Goal: Information Seeking & Learning: Learn about a topic

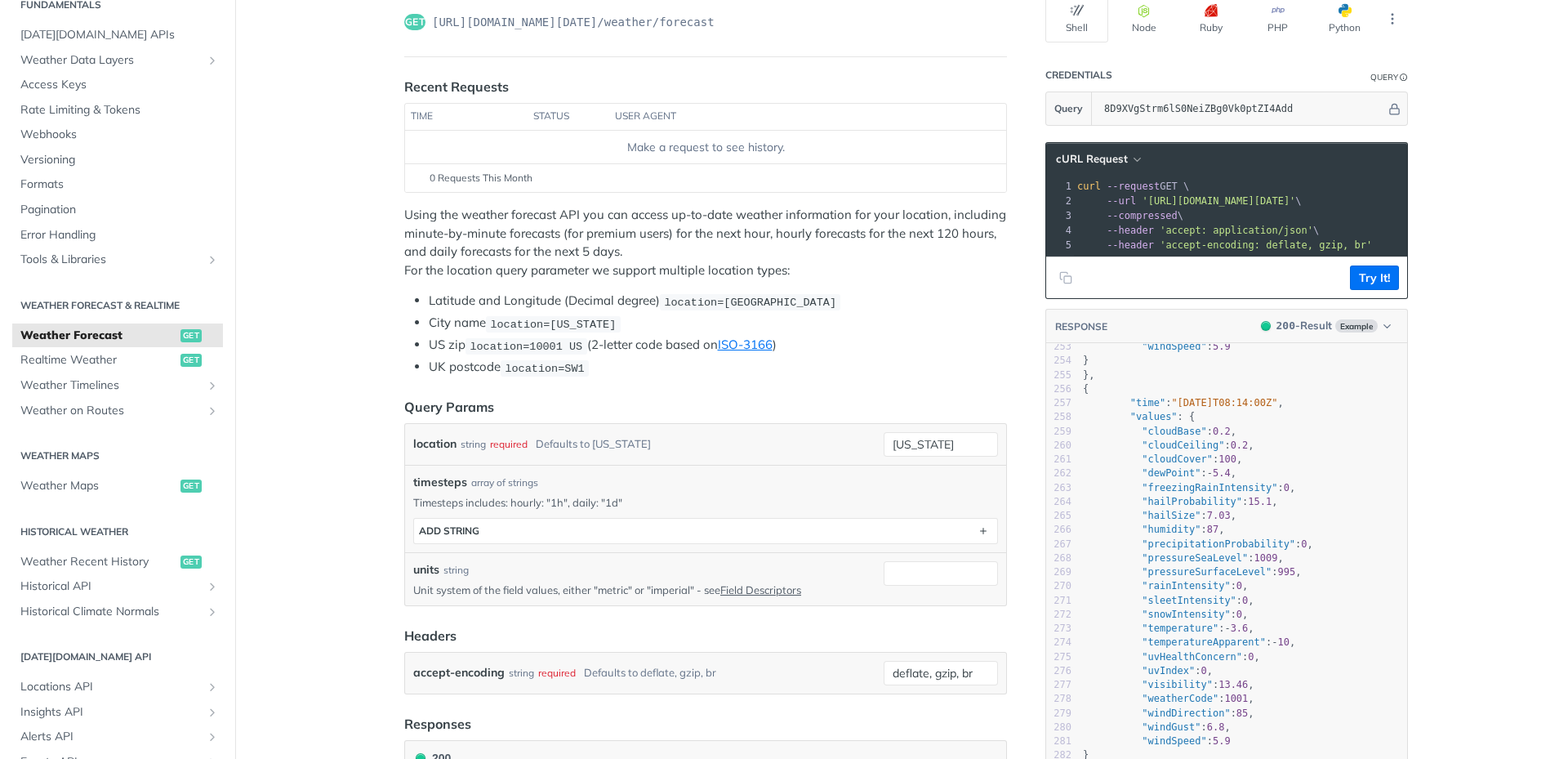
scroll to position [3552, 0]
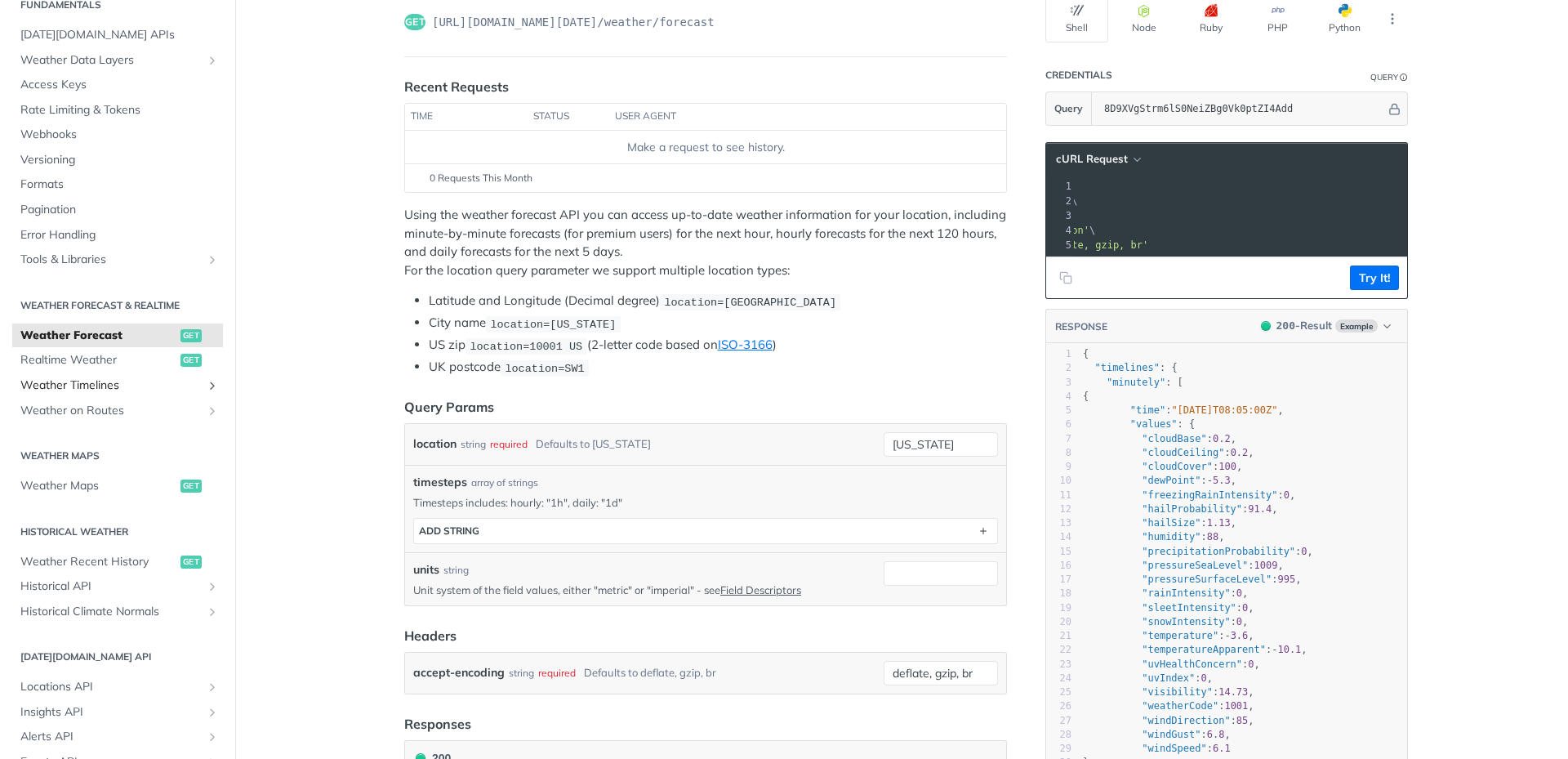
click at [123, 390] on span "Weather Timelines" at bounding box center [111, 386] width 181 height 17
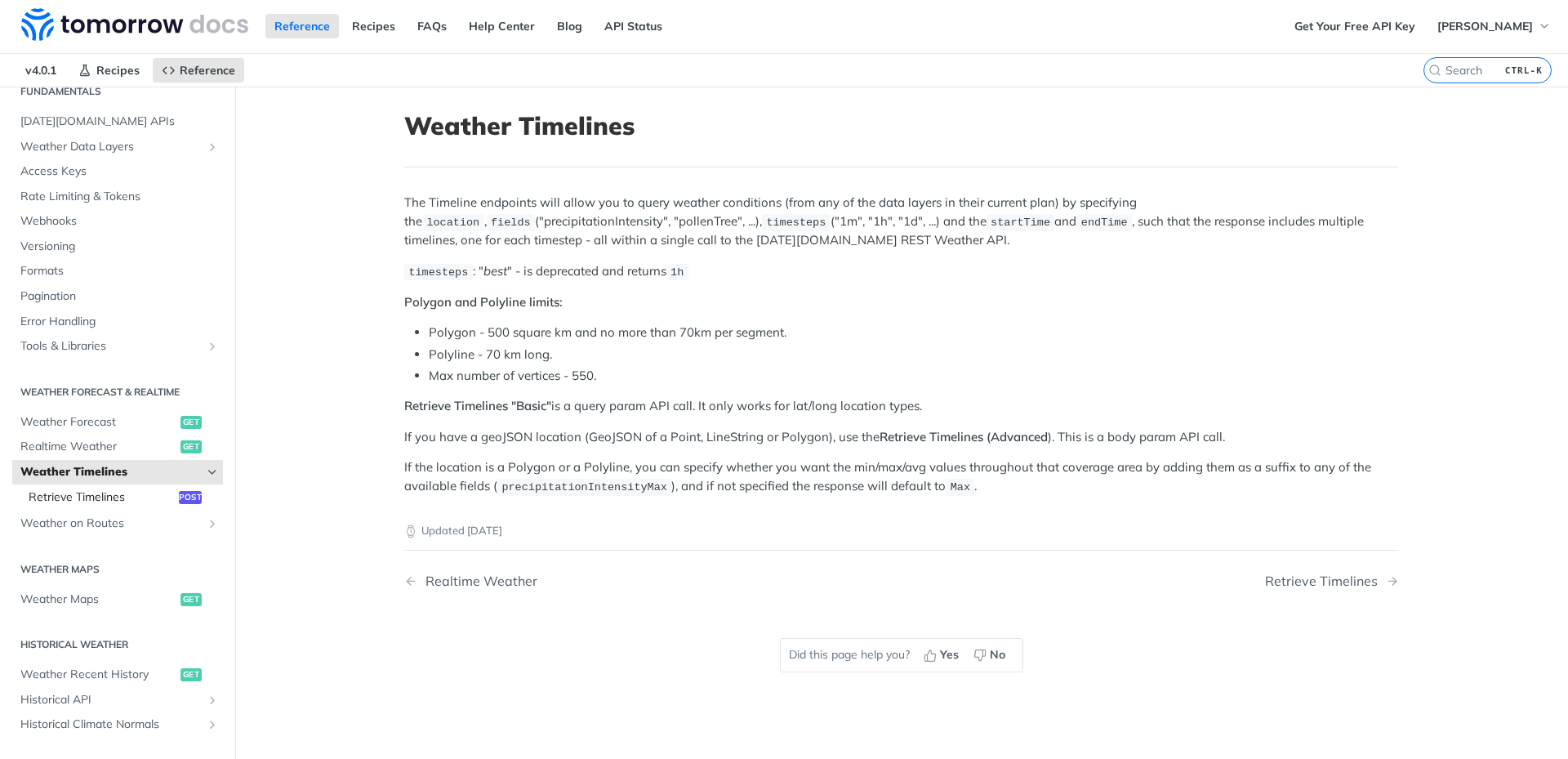
click at [130, 498] on span "Retrieve Timelines" at bounding box center [102, 497] width 147 height 17
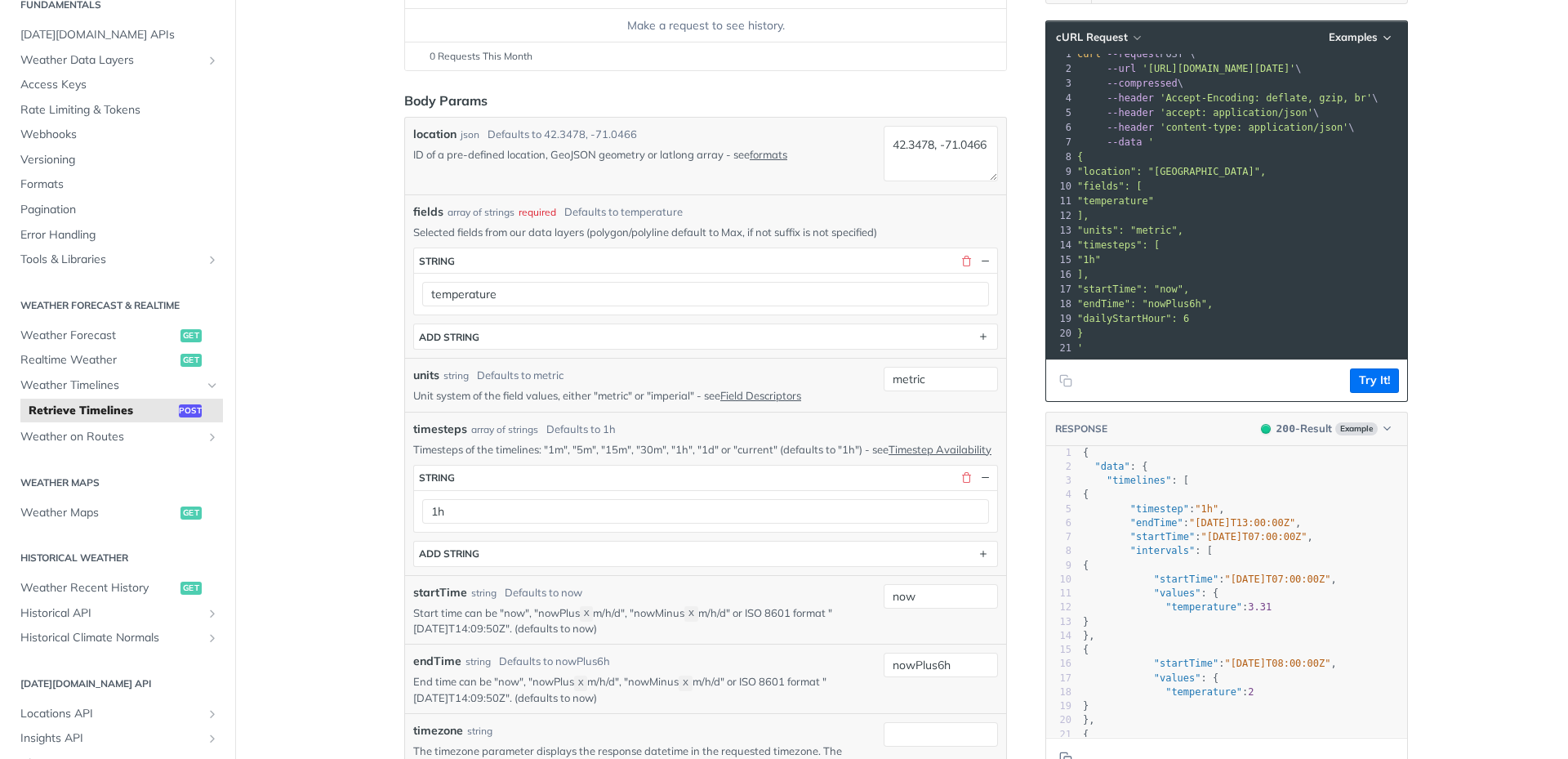
scroll to position [6, 0]
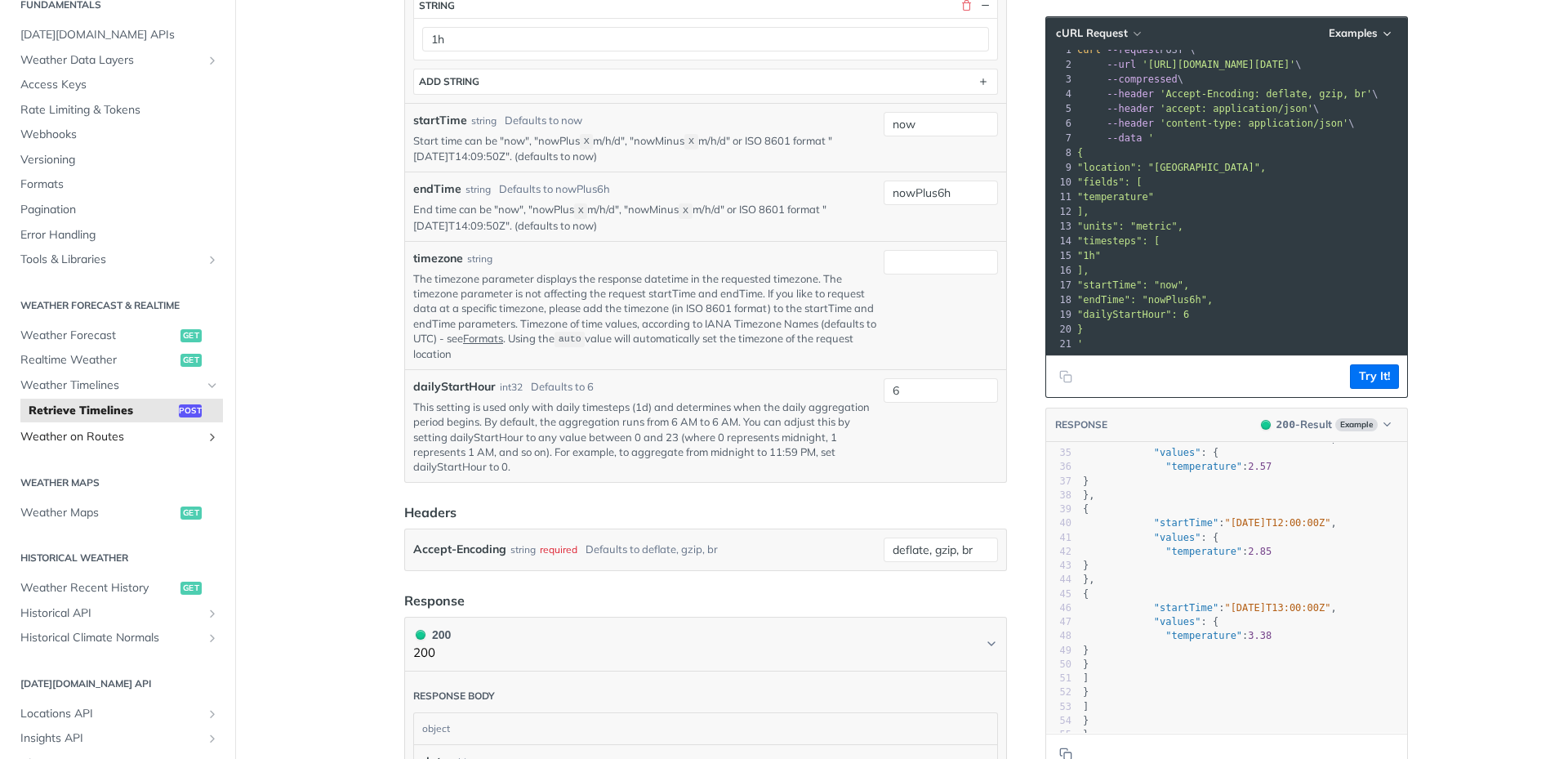
click at [191, 434] on link "Weather on Routes" at bounding box center [118, 437] width 211 height 24
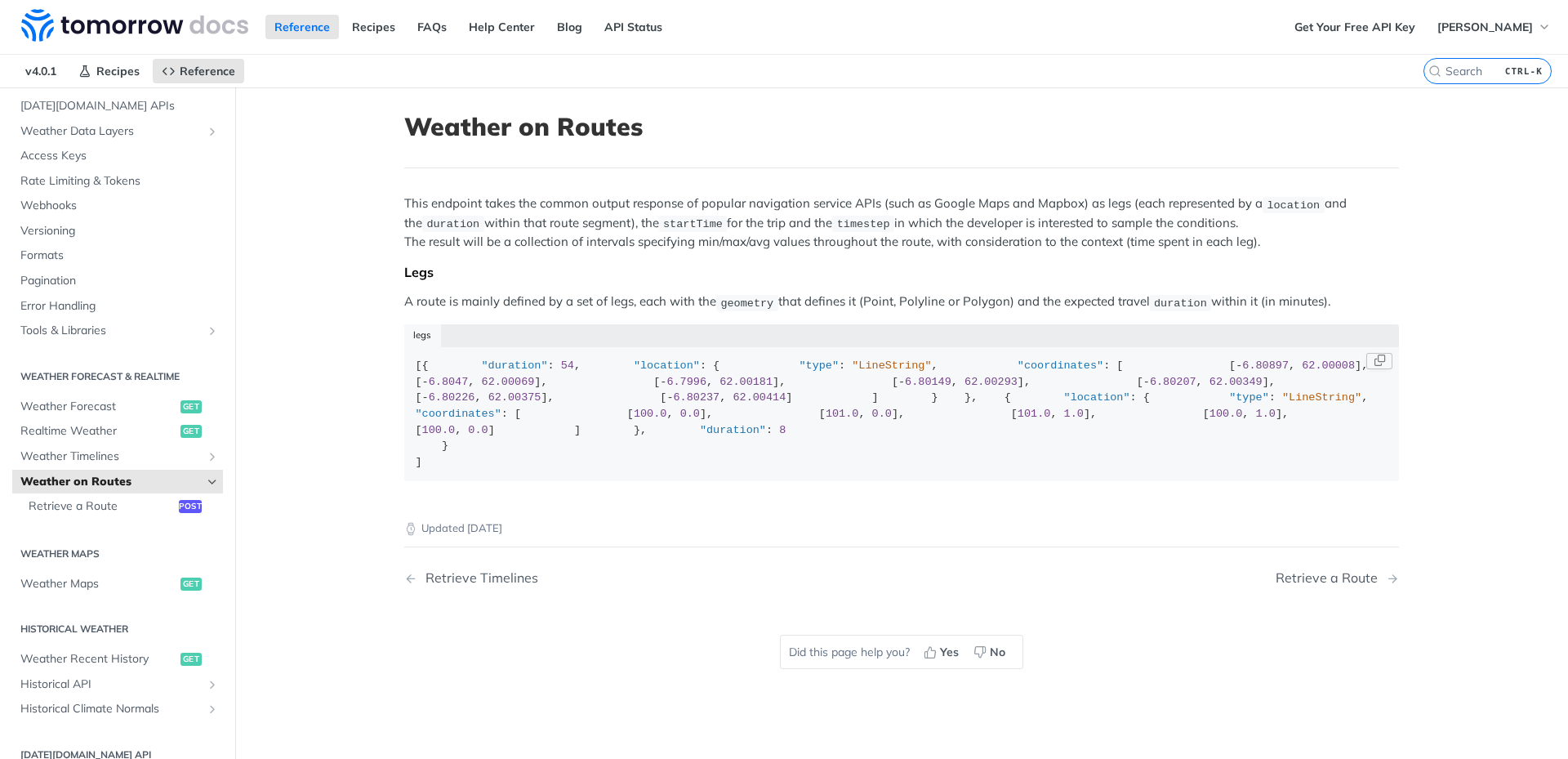
scroll to position [81, 0]
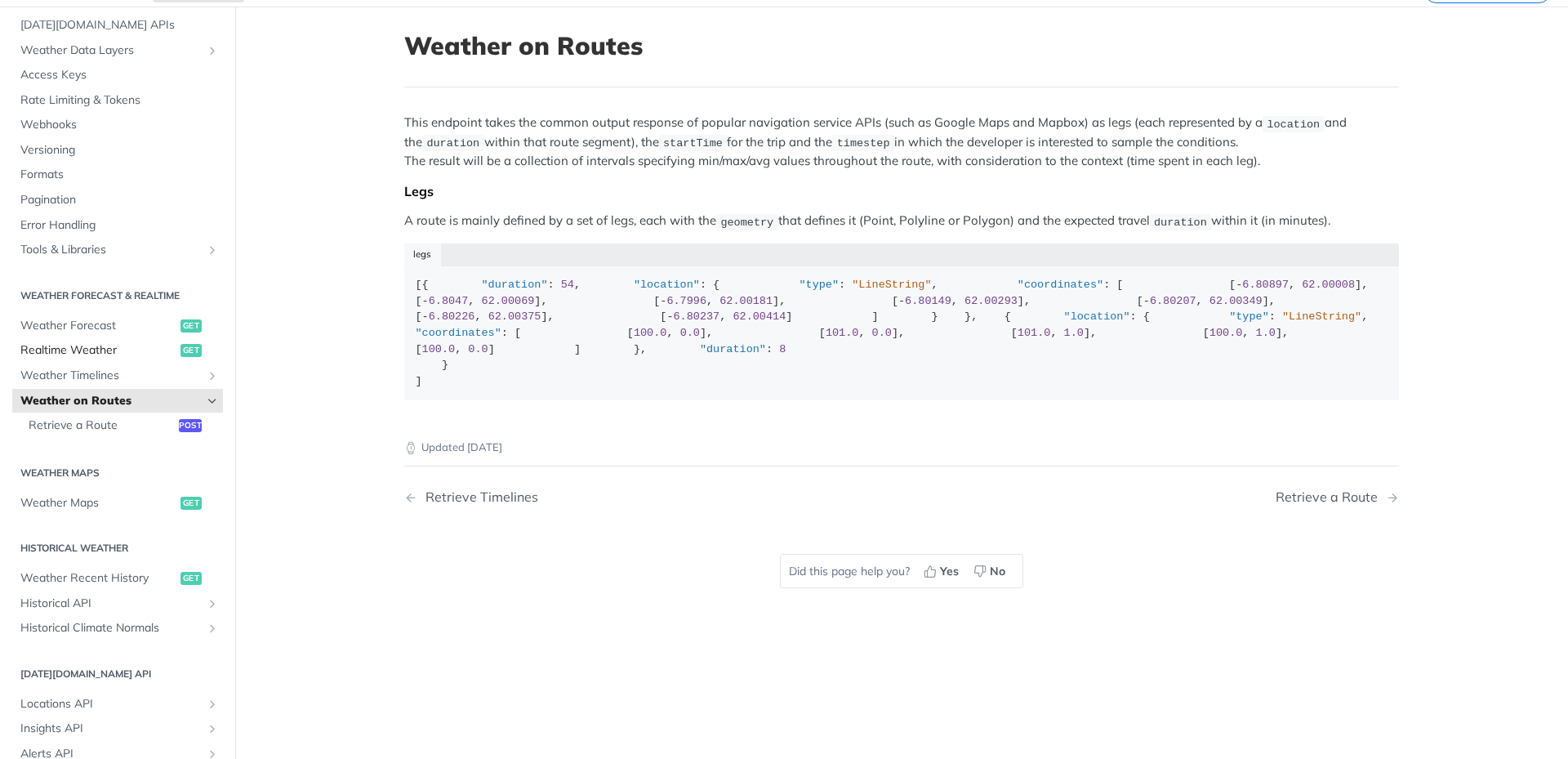
click at [118, 349] on span "Realtime Weather" at bounding box center [98, 350] width 156 height 17
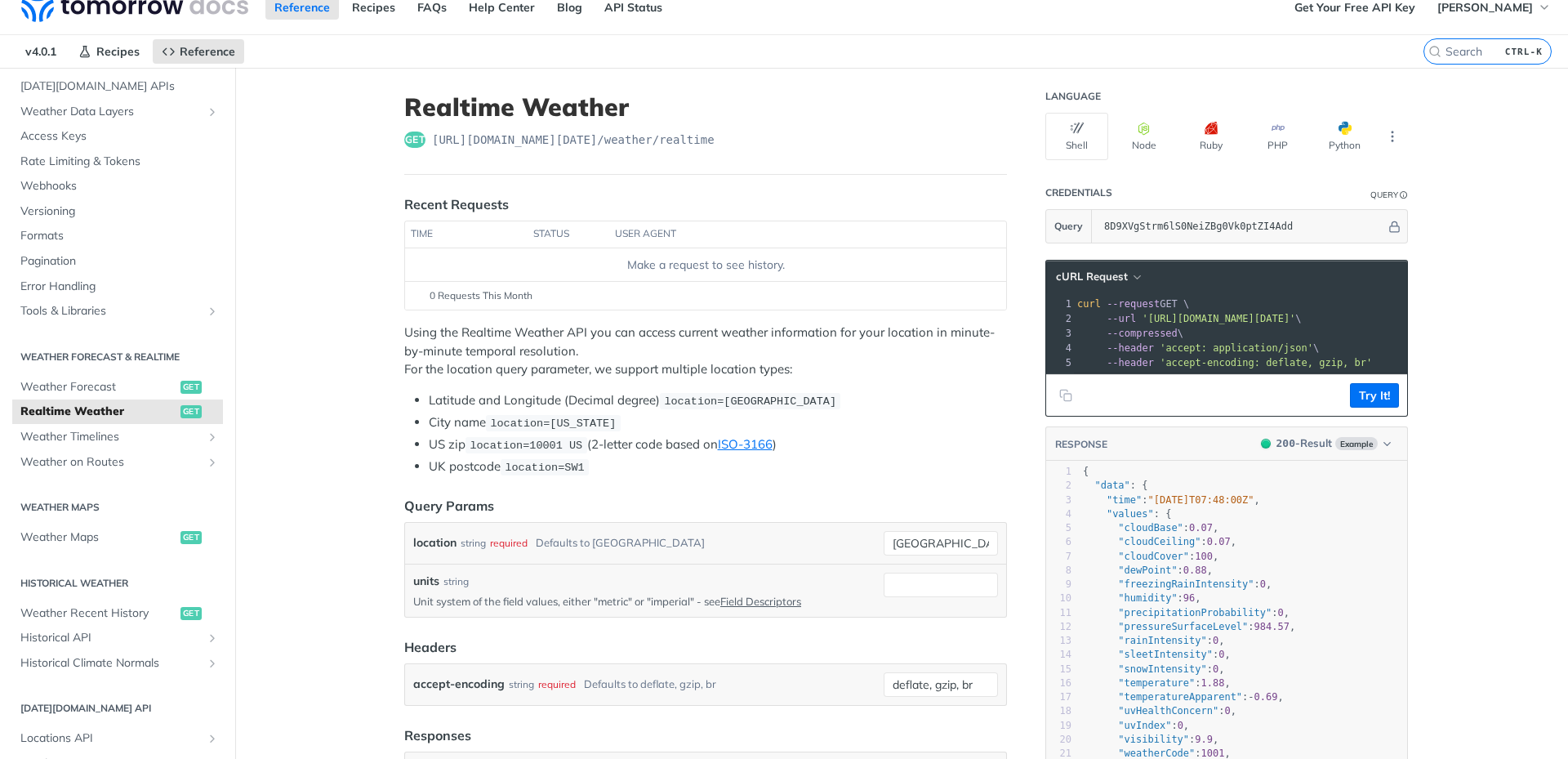
scroll to position [18, 0]
click at [128, 430] on span "Weather Timelines" at bounding box center [111, 438] width 181 height 17
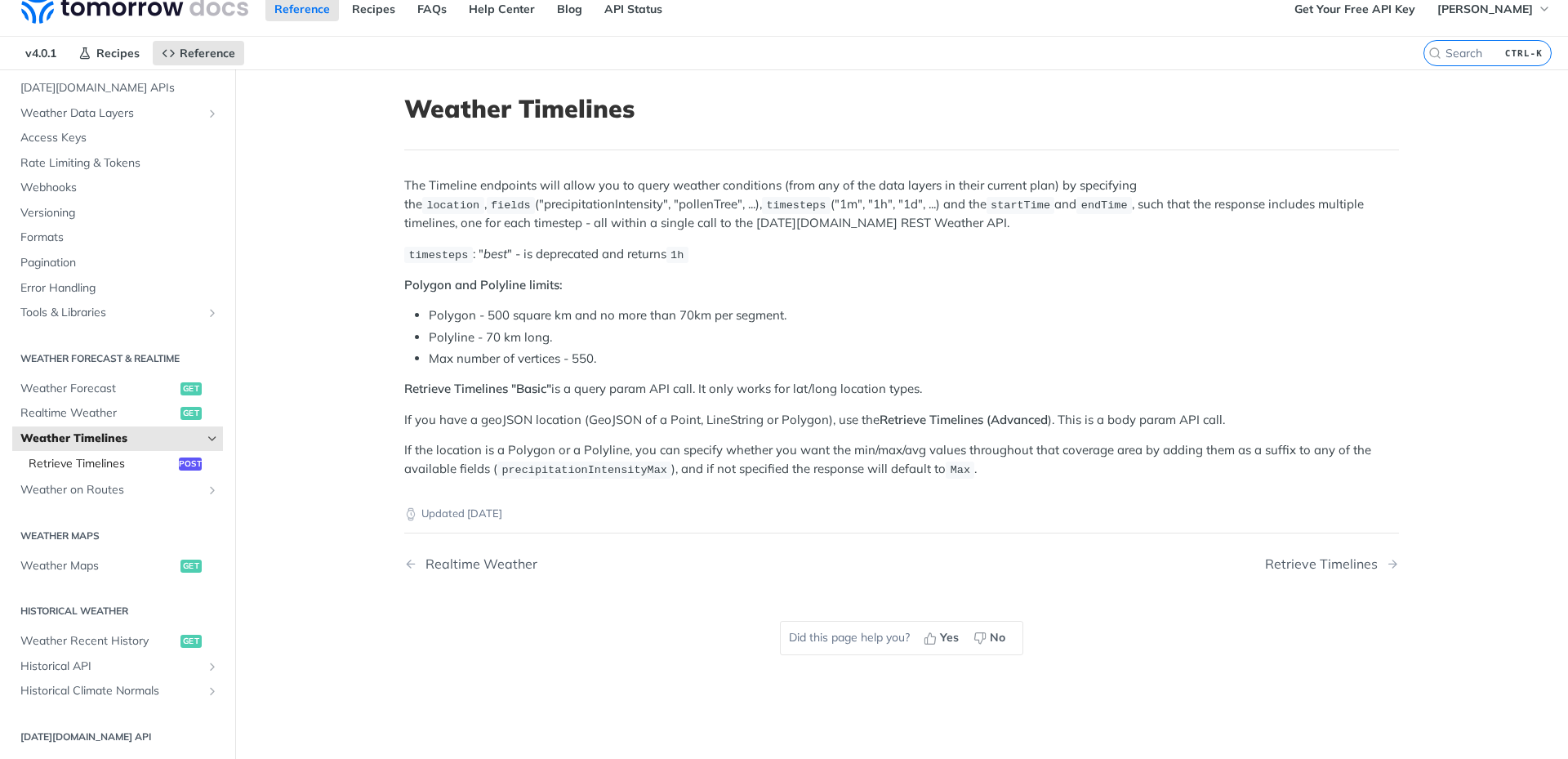
click at [116, 456] on span "Retrieve Timelines" at bounding box center [102, 463] width 147 height 17
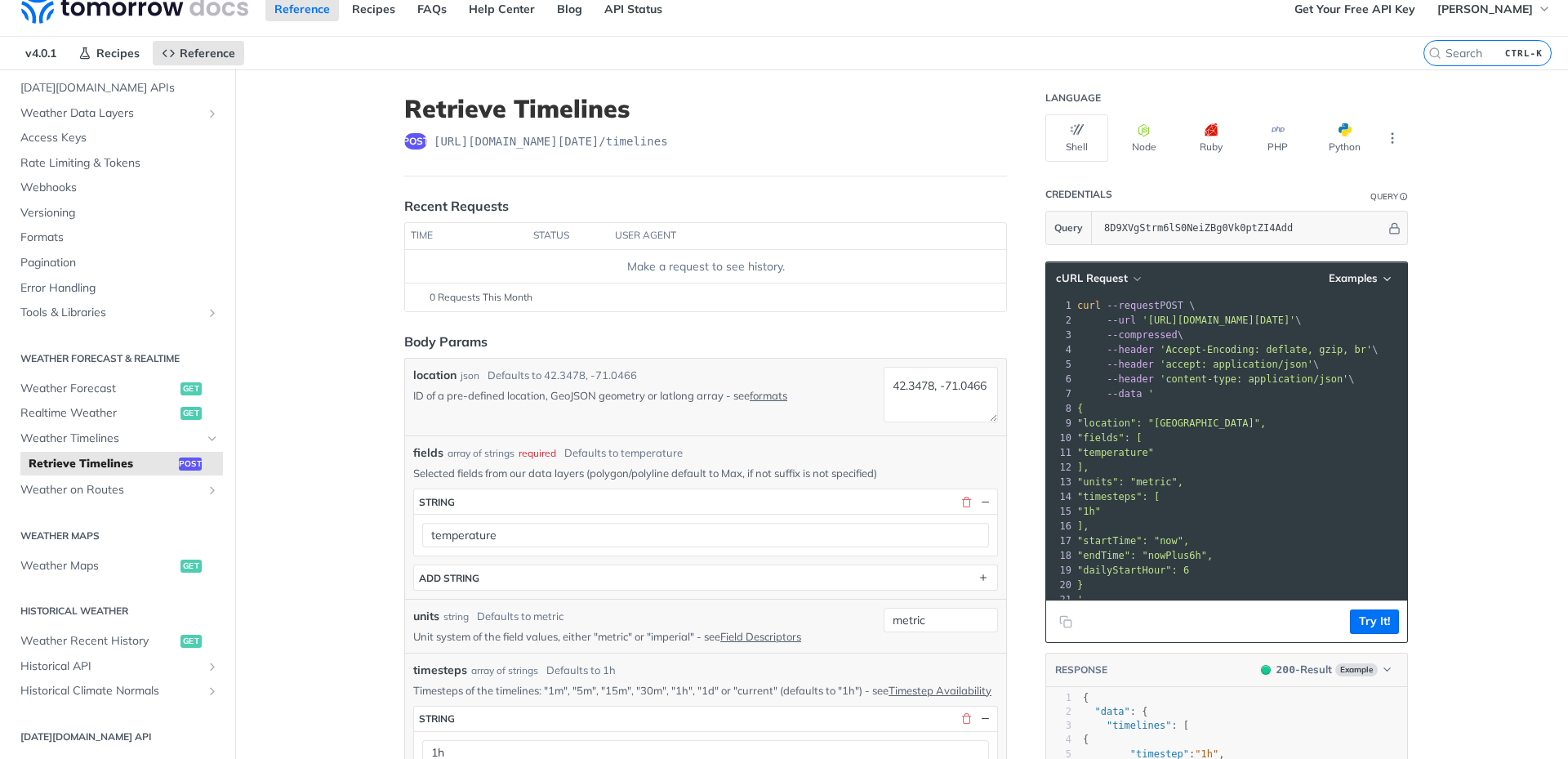
scroll to position [23, 0]
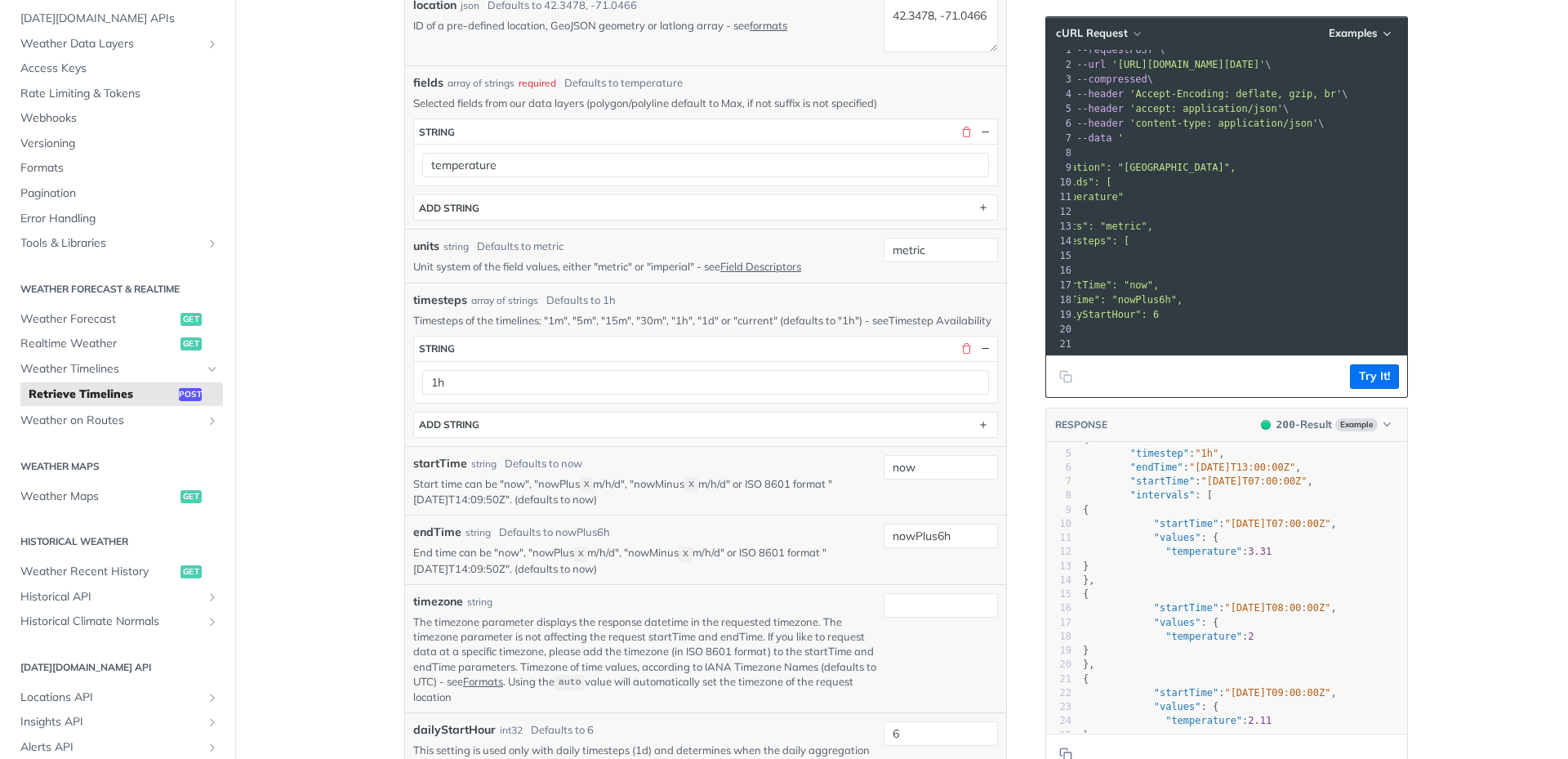
click at [910, 314] on link "Timestep Availability" at bounding box center [941, 319] width 103 height 13
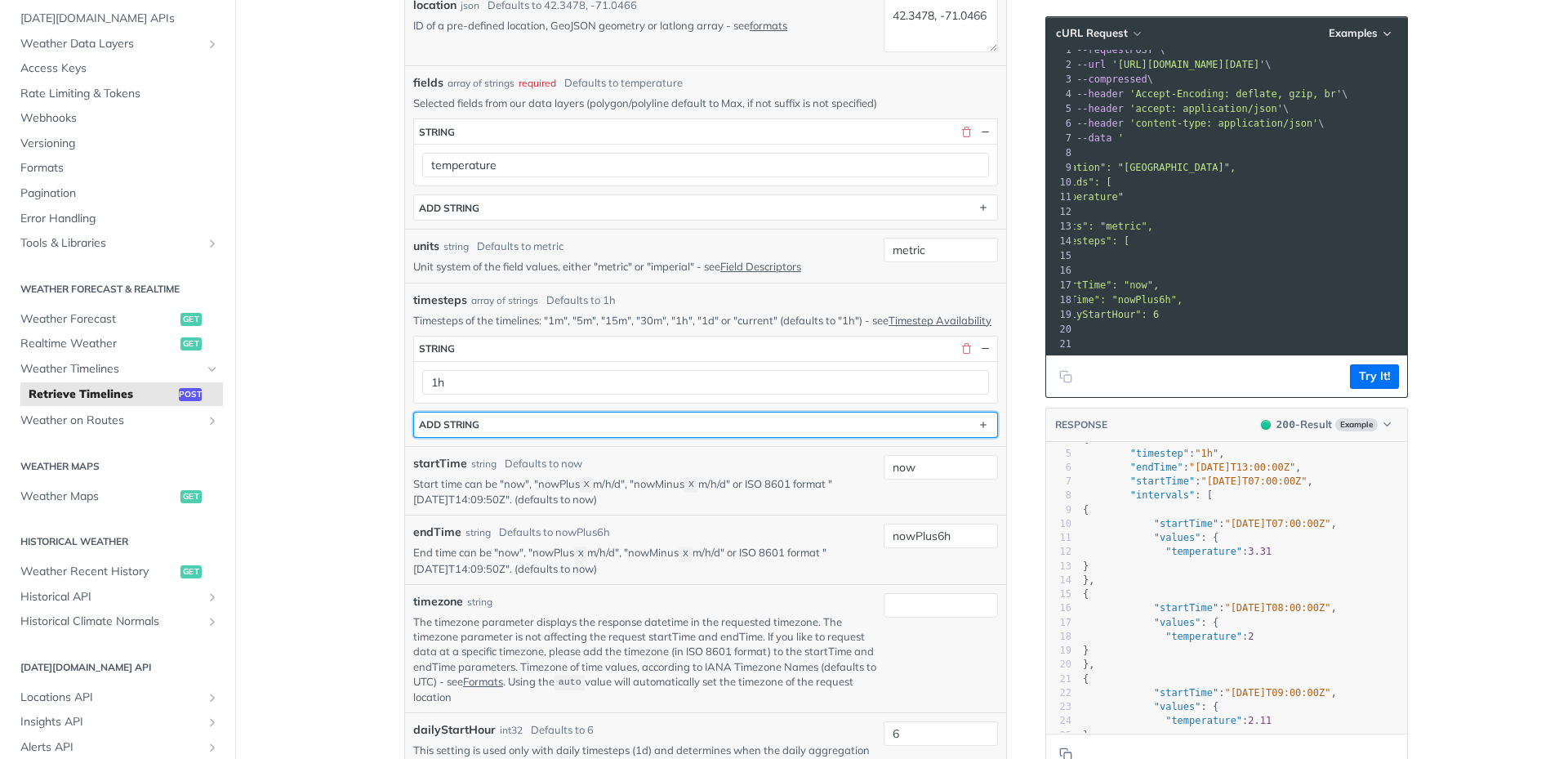
click at [862, 437] on button "ADD string" at bounding box center [706, 425] width 583 height 24
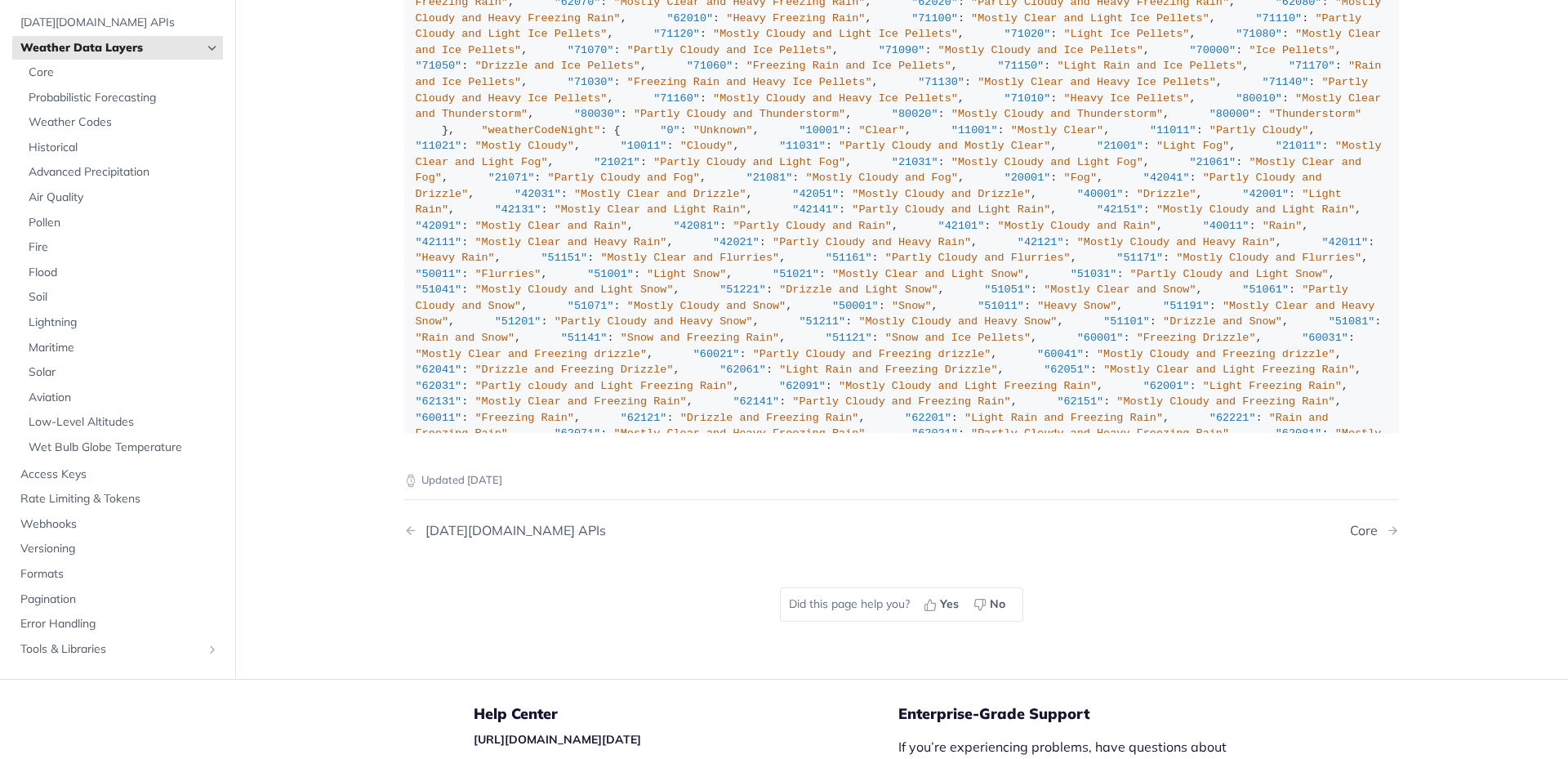
scroll to position [1792, 0]
